Goal: Communication & Community: Share content

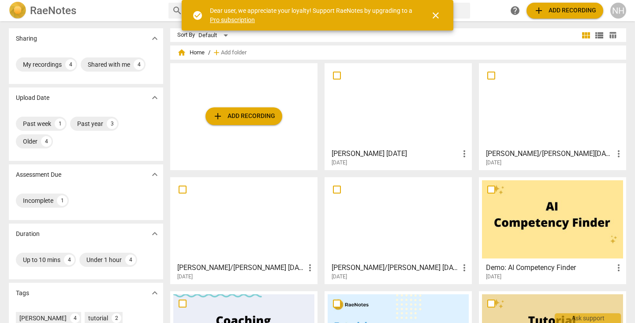
click at [399, 159] on div "[DATE]" at bounding box center [401, 163] width 138 height 8
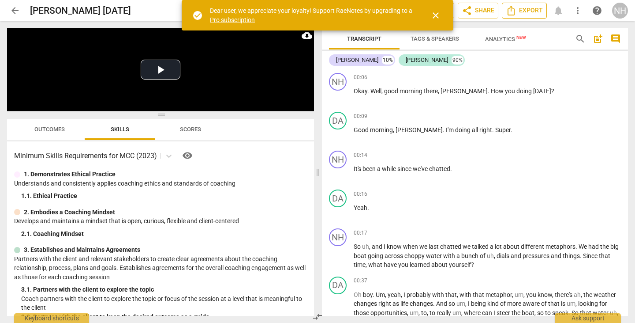
click at [522, 16] on button "Export" at bounding box center [524, 11] width 45 height 16
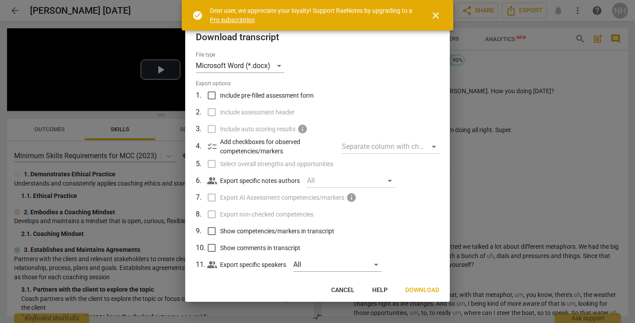
click at [412, 291] on span "Download" at bounding box center [423, 289] width 34 height 9
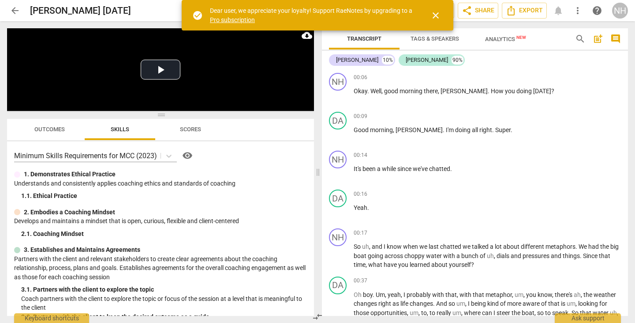
click at [432, 16] on span "close" at bounding box center [436, 15] width 11 height 11
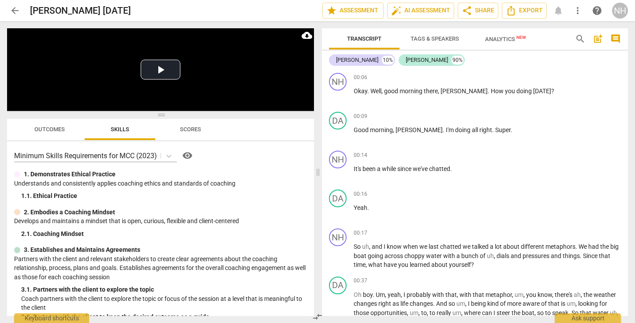
click at [628, 74] on div "Transcript Tags & Speakers Analytics New search post_add comment [PERSON_NAME] …" at bounding box center [477, 171] width 317 height 301
click at [11, 10] on span "arrow_back" at bounding box center [15, 10] width 11 height 11
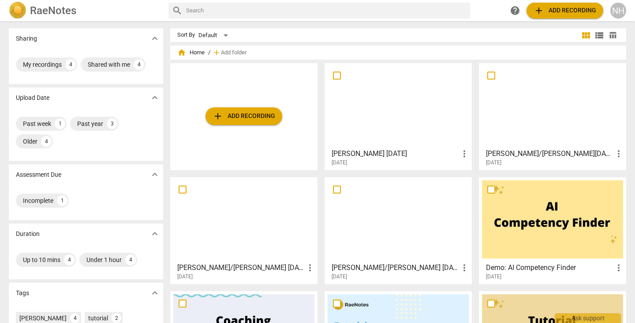
click at [382, 156] on h3 "[PERSON_NAME] [DATE]" at bounding box center [396, 153] width 128 height 11
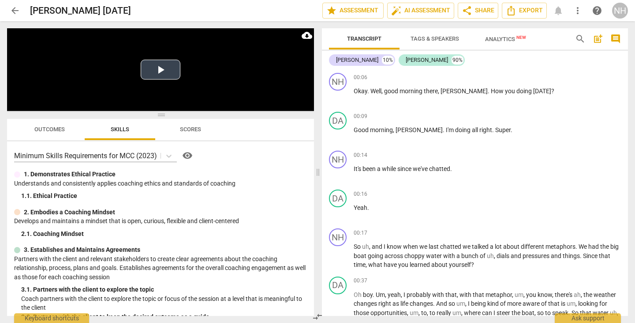
click at [165, 74] on button "Play Video" at bounding box center [161, 70] width 40 height 20
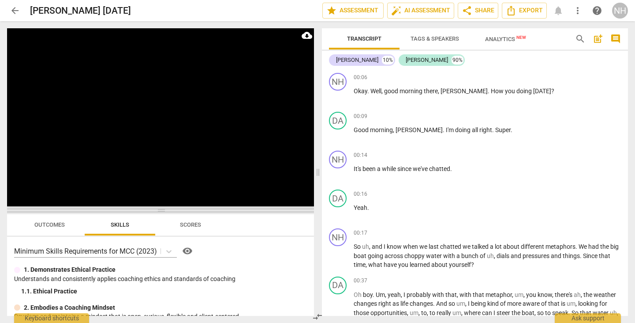
drag, startPoint x: 163, startPoint y: 114, endPoint x: 164, endPoint y: 210, distance: 95.8
click at [164, 210] on span at bounding box center [160, 209] width 307 height 5
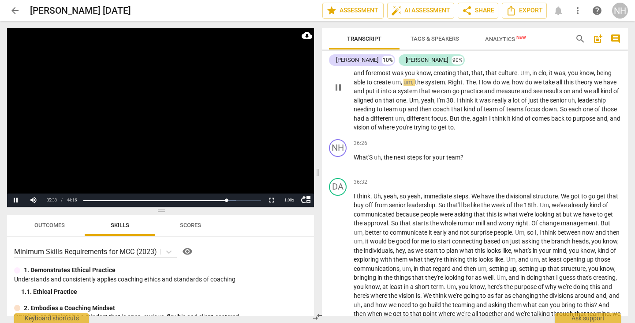
scroll to position [4434, 0]
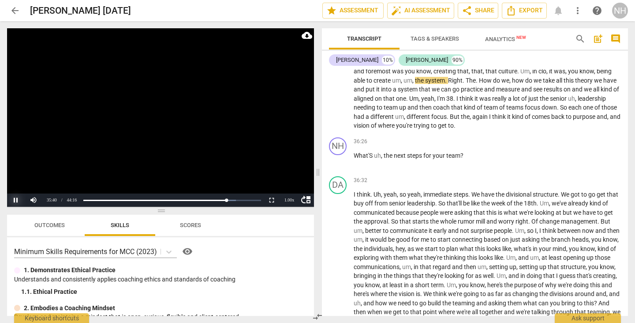
click at [18, 199] on button "Pause" at bounding box center [16, 199] width 18 height 13
click at [12, 198] on button "Play" at bounding box center [16, 199] width 18 height 13
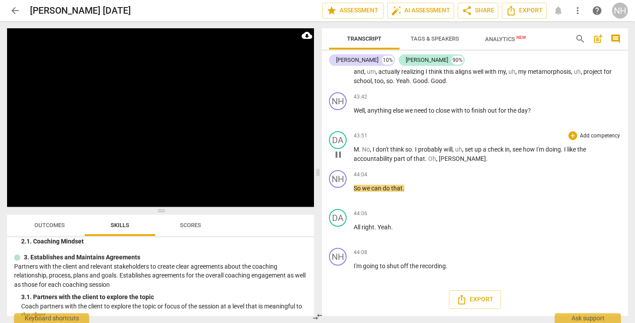
scroll to position [5256, 0]
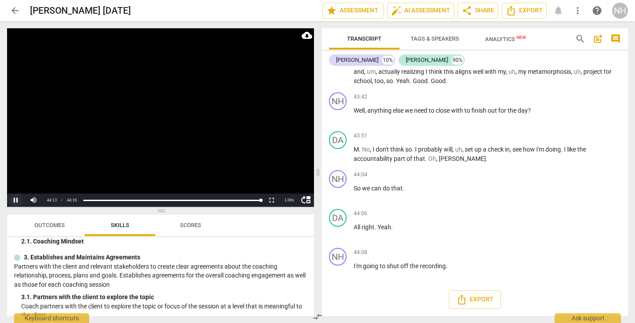
click at [16, 198] on button "Pause" at bounding box center [16, 199] width 18 height 13
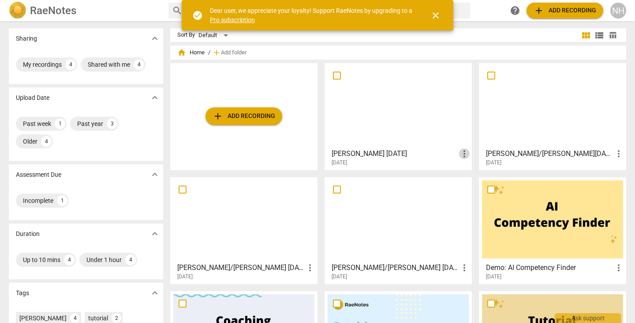
click at [460, 150] on span "more_vert" at bounding box center [464, 153] width 11 height 11
click at [434, 157] on div at bounding box center [317, 161] width 635 height 323
click at [407, 135] on div at bounding box center [398, 105] width 141 height 78
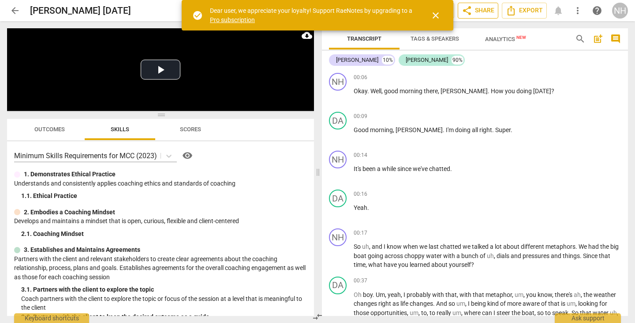
click at [482, 14] on span "share Share" at bounding box center [478, 10] width 33 height 11
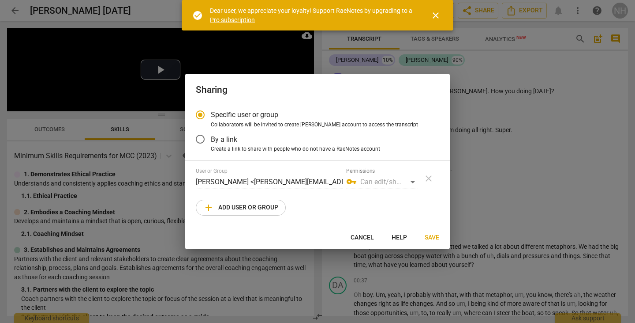
click at [259, 210] on span "add Add user or group" at bounding box center [240, 207] width 75 height 11
radio input "false"
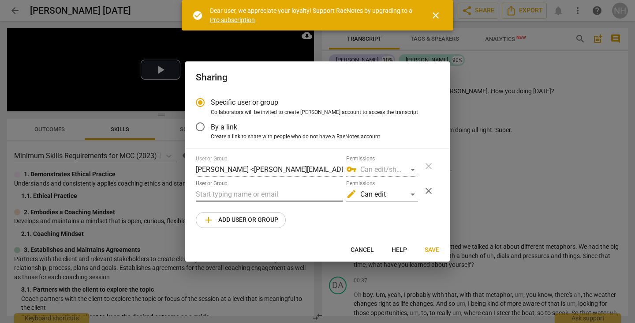
click at [220, 189] on input "text" at bounding box center [269, 194] width 147 height 14
drag, startPoint x: 232, startPoint y: 192, endPoint x: 195, endPoint y: 189, distance: 37.2
click at [196, 189] on input "adi" at bounding box center [269, 194] width 147 height 14
paste input ""adonica@SundialCoaching.com" <adonica@sundialcoaching.com>"
drag, startPoint x: 240, startPoint y: 192, endPoint x: 193, endPoint y: 193, distance: 46.8
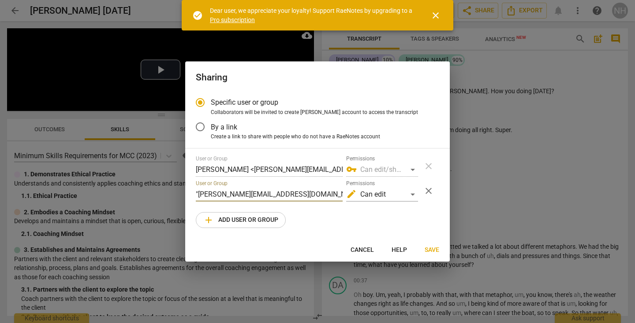
click at [193, 193] on div "Specific user or group Collaborators will be invited to create RaeNotes account…" at bounding box center [317, 165] width 265 height 146
drag, startPoint x: 311, startPoint y: 195, endPoint x: 301, endPoint y: 187, distance: 13.2
click at [310, 195] on input "adonica@sundialcoaching.com>" at bounding box center [269, 194] width 147 height 14
type input "adonica@sundialcoaching.com"
click at [432, 251] on span "Save" at bounding box center [432, 249] width 15 height 9
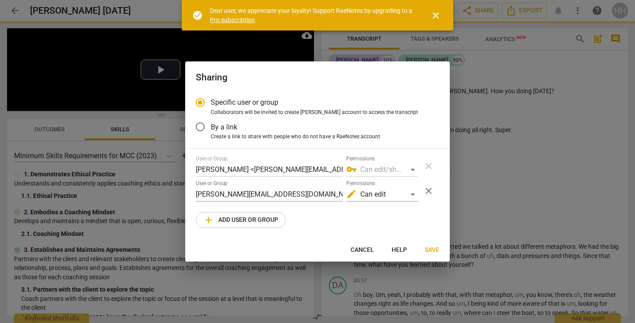
radio input "false"
type input "Adonica Sweet <adonica@sundialcoaching.com>"
